Goal: Information Seeking & Learning: Learn about a topic

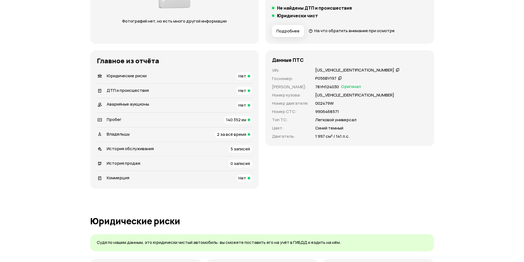
scroll to position [138, 0]
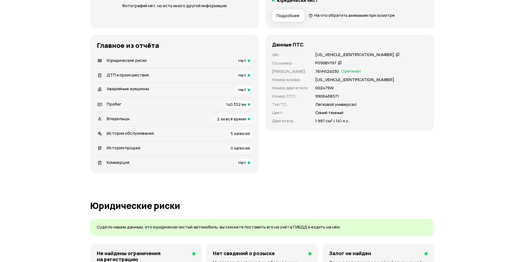
click at [232, 118] on span "2 за всё время" at bounding box center [231, 119] width 29 height 6
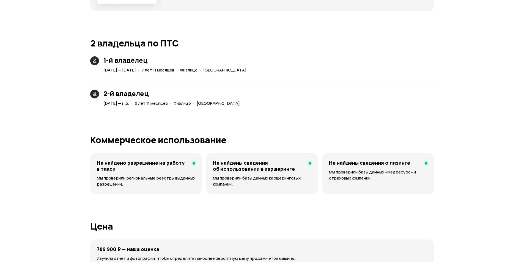
scroll to position [1212, 0]
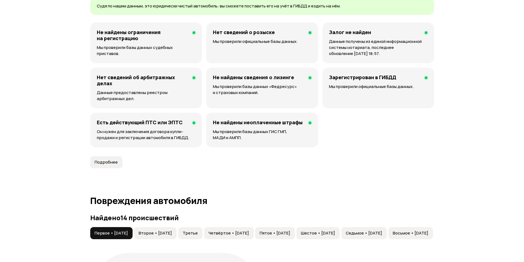
scroll to position [504, 0]
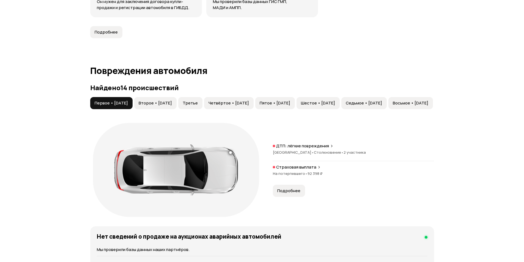
drag, startPoint x: 212, startPoint y: 109, endPoint x: 297, endPoint y: 109, distance: 85.6
click at [297, 109] on div "Первое • 21 дек 2016 Второе • 22 дек 2016 Третье Четвёртое • 27 янв 2018 Пятое …" at bounding box center [426, 103] width 674 height 12
click at [412, 103] on span "Четырнадцатое • 30 апр 2025" at bounding box center [402, 103] width 51 height 6
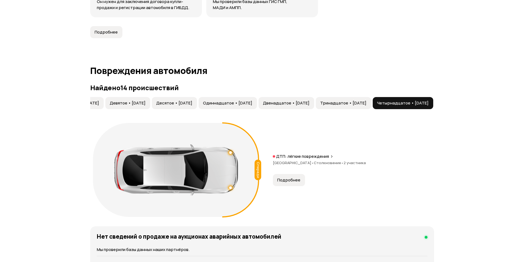
click at [350, 104] on span "Тринадцатое • 03 авг 2023" at bounding box center [343, 103] width 46 height 6
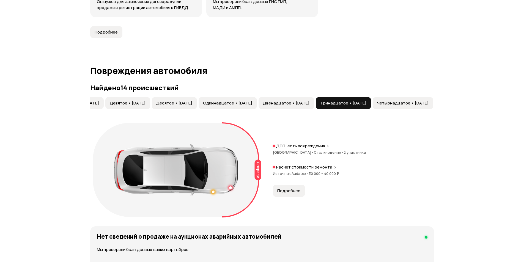
click at [382, 103] on span "Четырнадцатое • 30 апр 2025" at bounding box center [402, 103] width 51 height 6
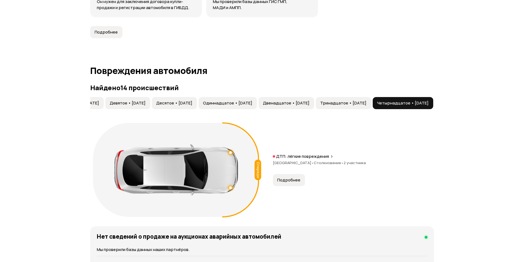
click at [335, 101] on span "Тринадцатое • 03 авг 2023" at bounding box center [343, 103] width 46 height 6
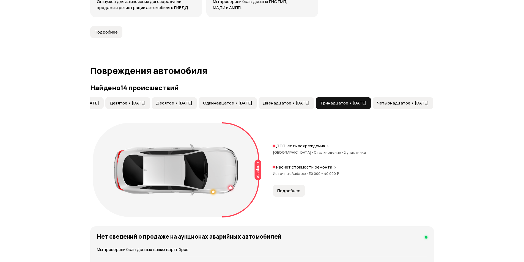
click at [269, 101] on span "Двенадцатое • 10 дек 2021" at bounding box center [286, 103] width 47 height 6
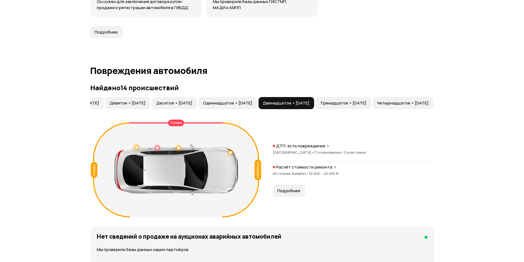
click at [216, 101] on span "Одиннадцатое • 16 фев 2021" at bounding box center [227, 103] width 49 height 6
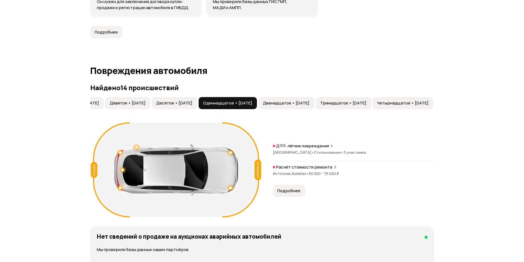
scroll to position [0, 205]
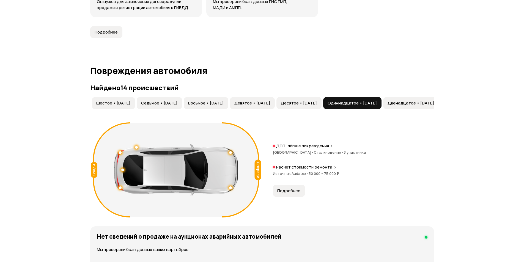
click at [275, 108] on button "Девятое • 21 апр 2019" at bounding box center [252, 103] width 45 height 12
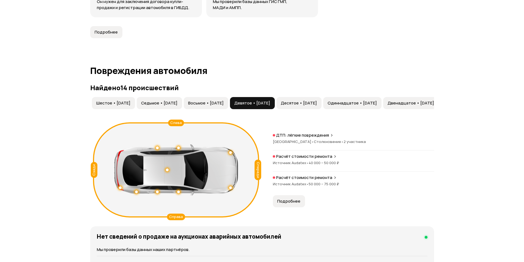
click at [224, 101] on span "Восьмое • 16 мар 2019" at bounding box center [205, 103] width 35 height 6
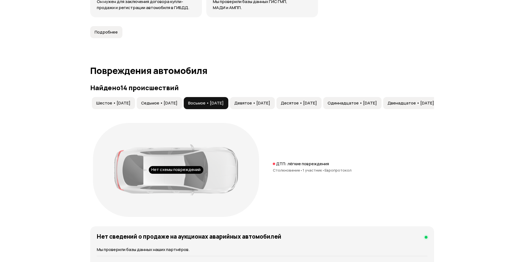
click at [177, 103] on span "Седьмое • 17 янв 2019" at bounding box center [159, 103] width 36 height 6
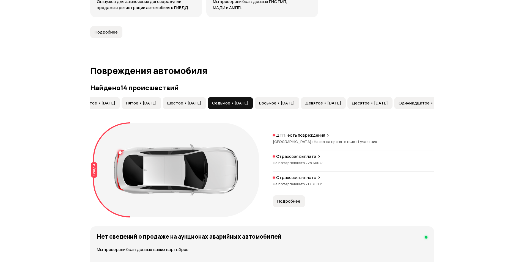
scroll to position [0, 0]
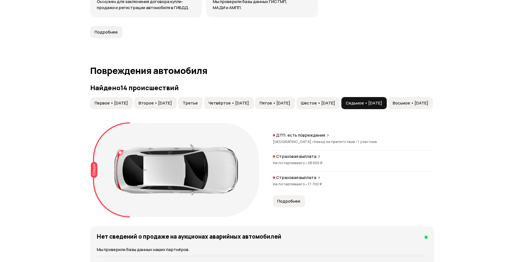
click at [198, 103] on span "Третье" at bounding box center [190, 103] width 15 height 6
